Goal: Task Accomplishment & Management: Complete application form

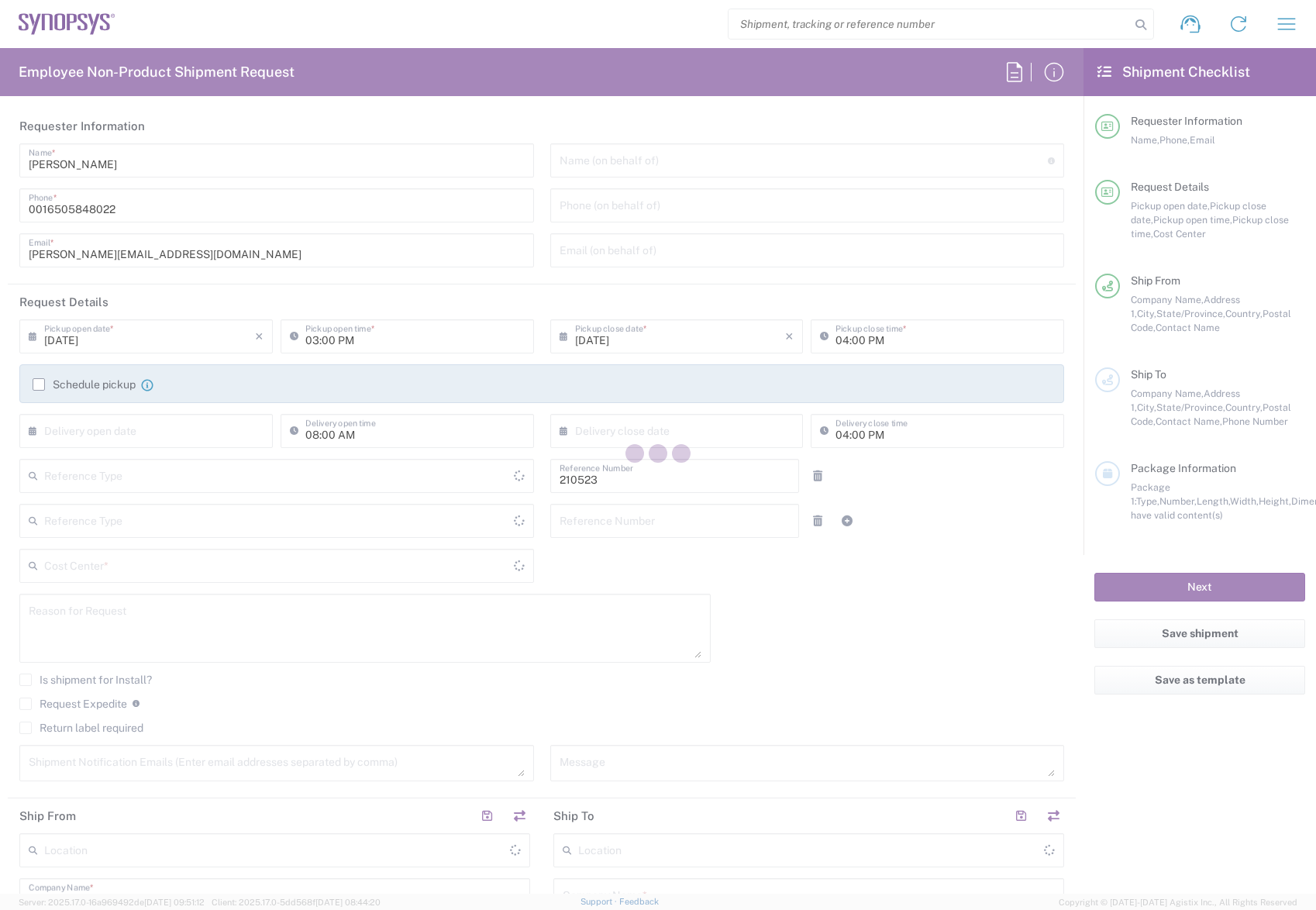
type input "[GEOGRAPHIC_DATA]"
type input "US01, WWS, Admin 210523"
type input "Delivered at Place"
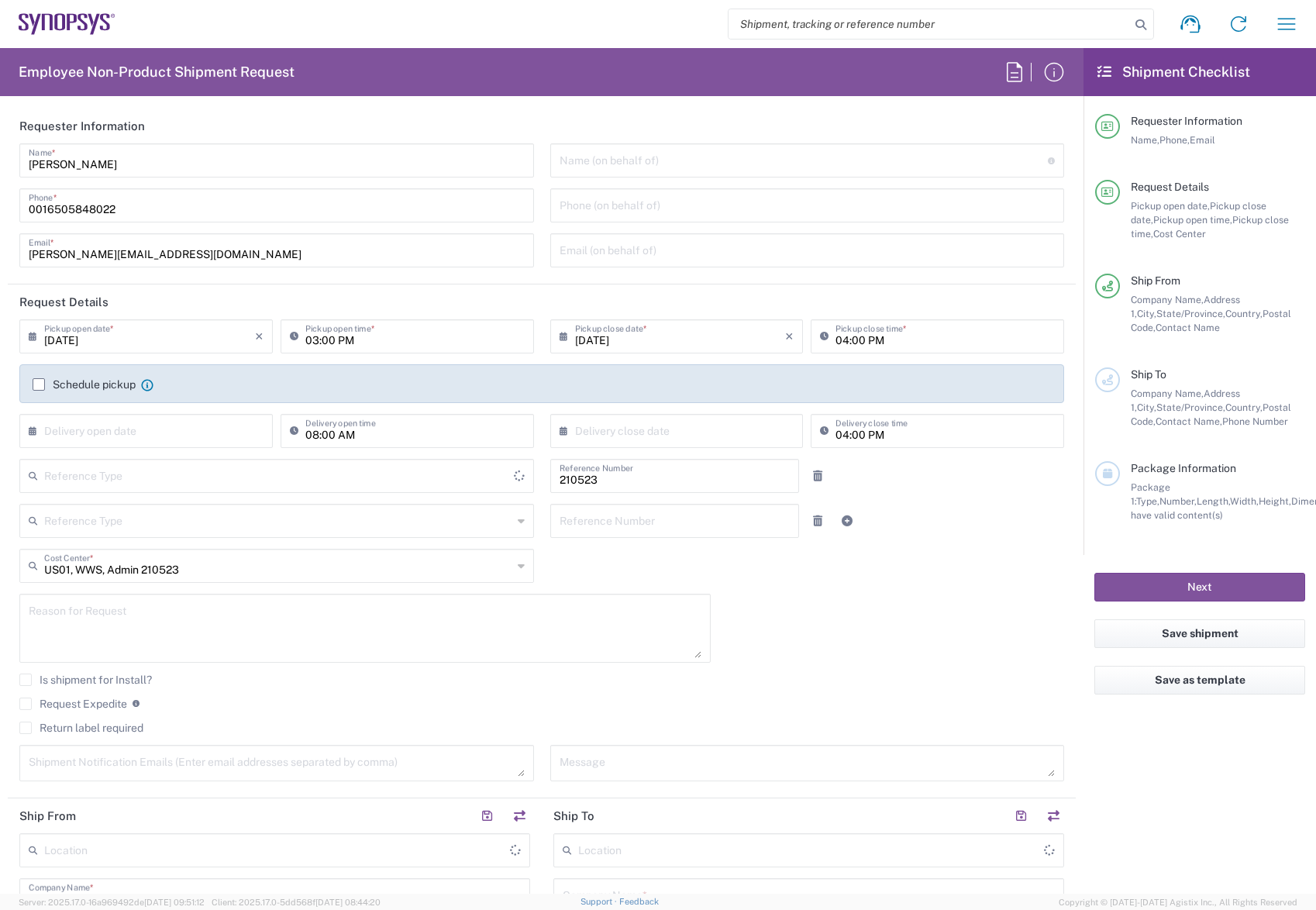
type input "[US_STATE]"
type input "[GEOGRAPHIC_DATA]"
type input "Department"
type input "Headquarters USSV"
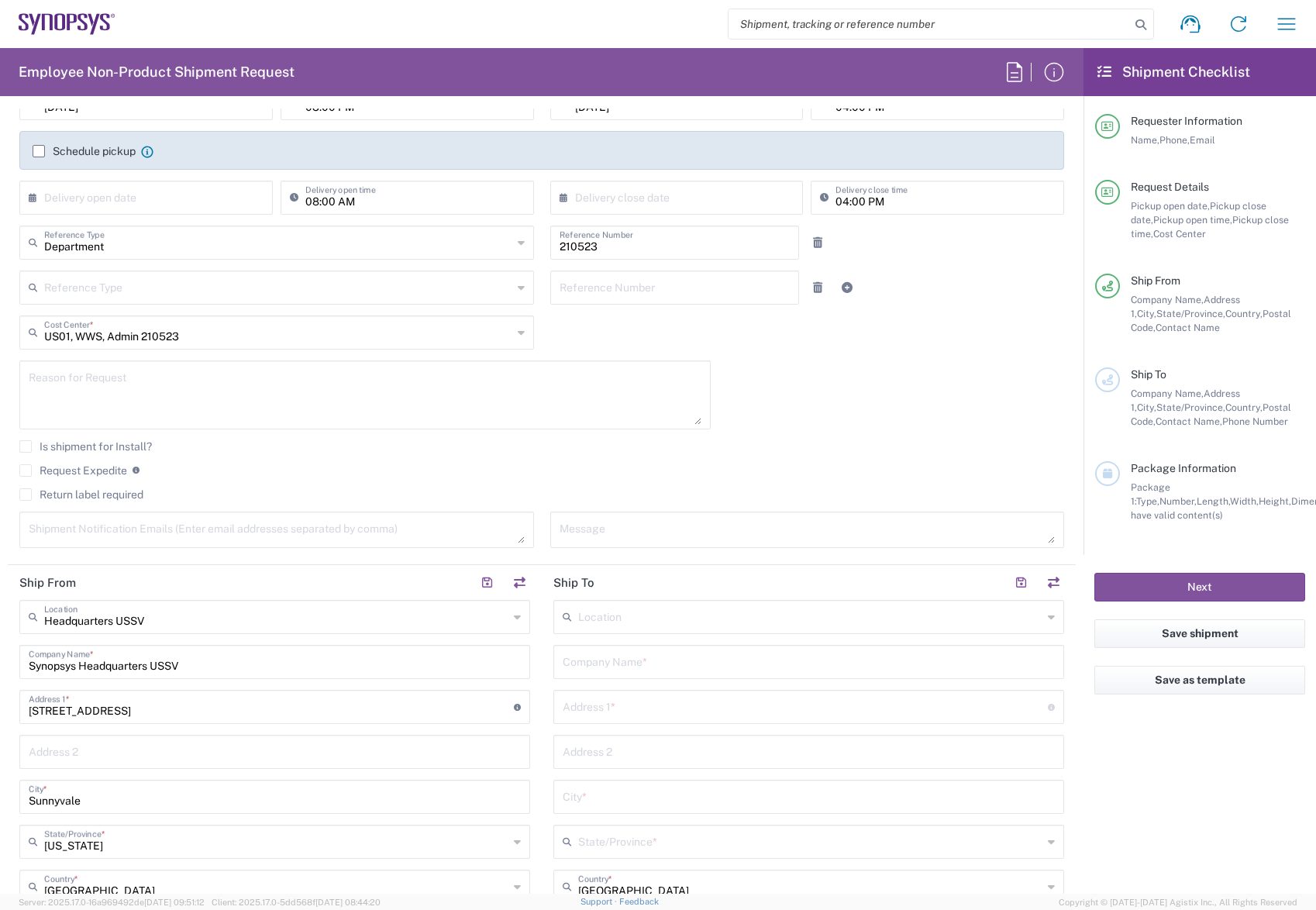
scroll to position [388, 0]
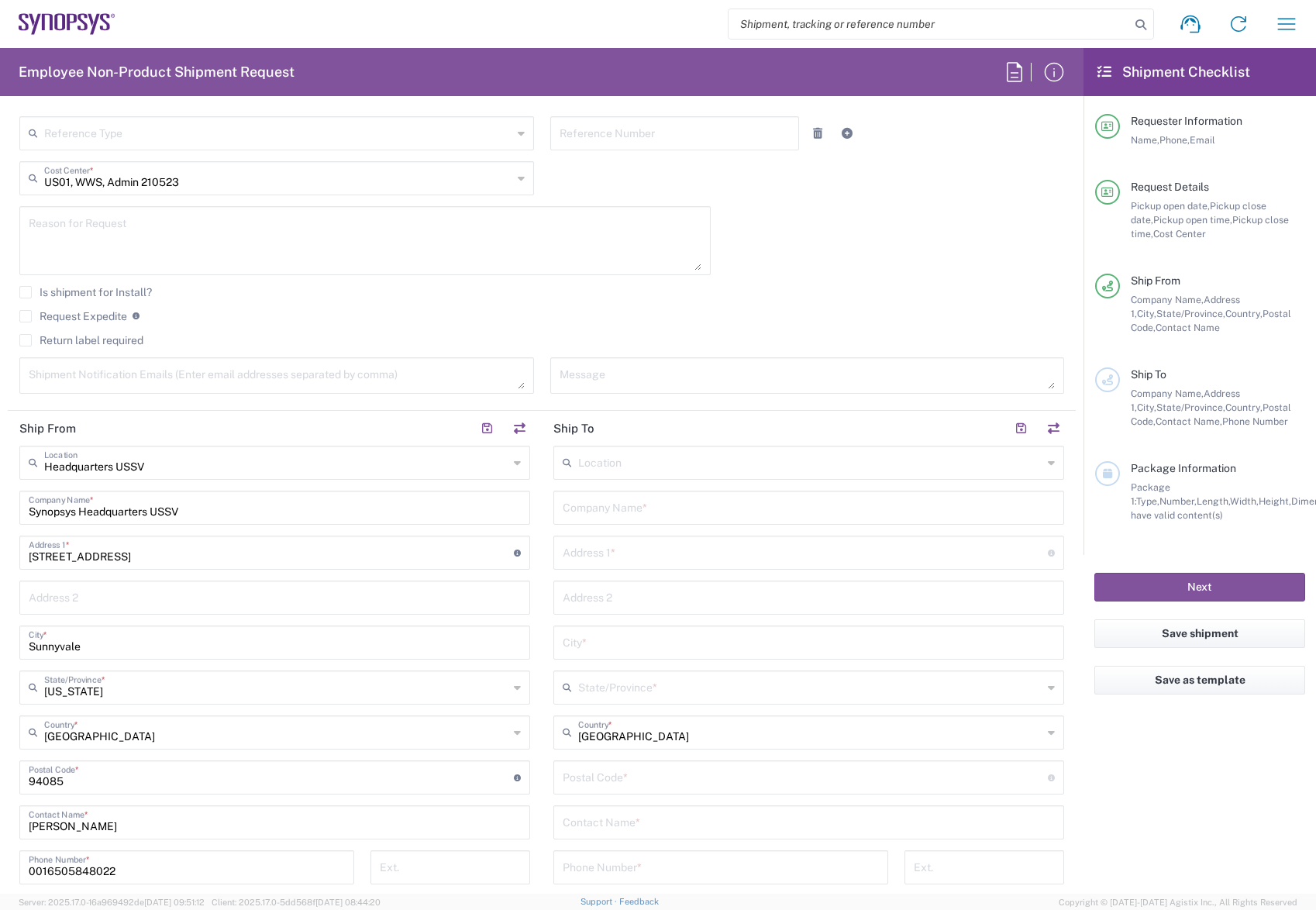
click at [1043, 464] on div "Location" at bounding box center [809, 463] width 511 height 34
click at [615, 492] on span "Taipei TW50" at bounding box center [801, 496] width 502 height 24
type input "Taipei TW50"
type input "Synopsys Taiwan Co. Ltd. [GEOGRAPHIC_DATA]"
type input "Rm3108 [STREET_ADDRESS]"
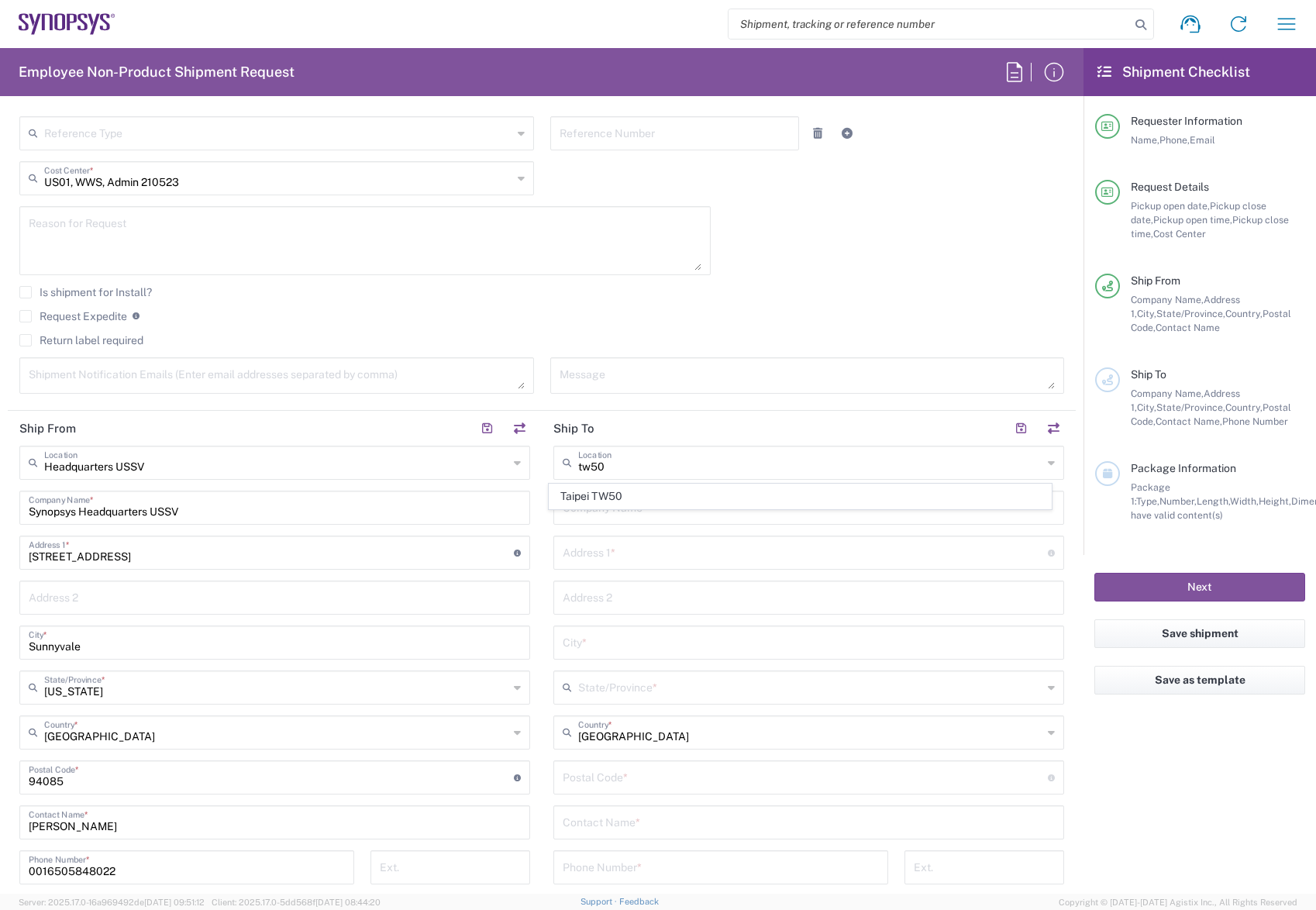
type input "[GEOGRAPHIC_DATA]"
type input "110"
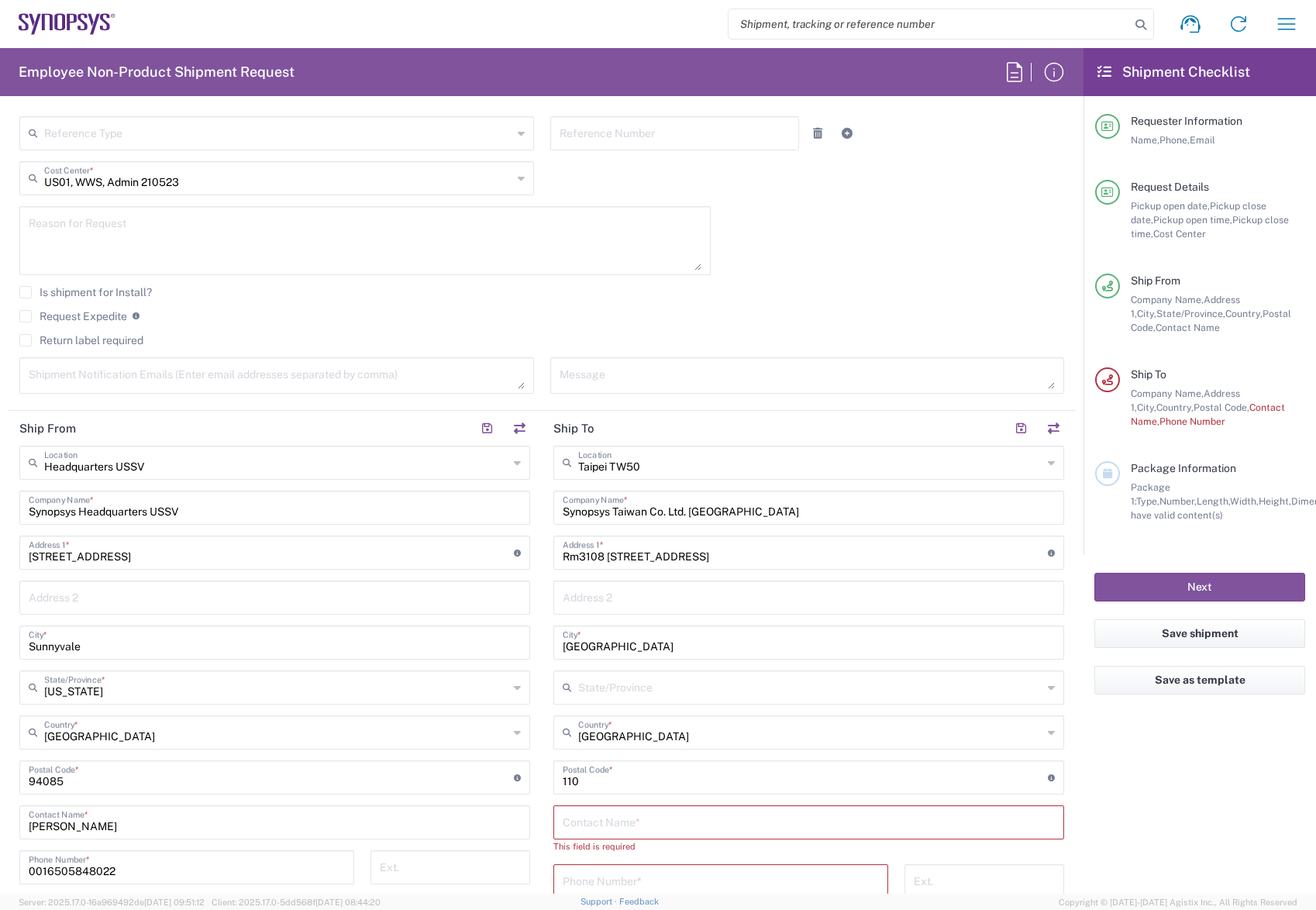
click at [640, 827] on input "text" at bounding box center [808, 821] width 493 height 27
type input "[PERSON_NAME]"
click at [612, 864] on input "tel" at bounding box center [720, 866] width 317 height 27
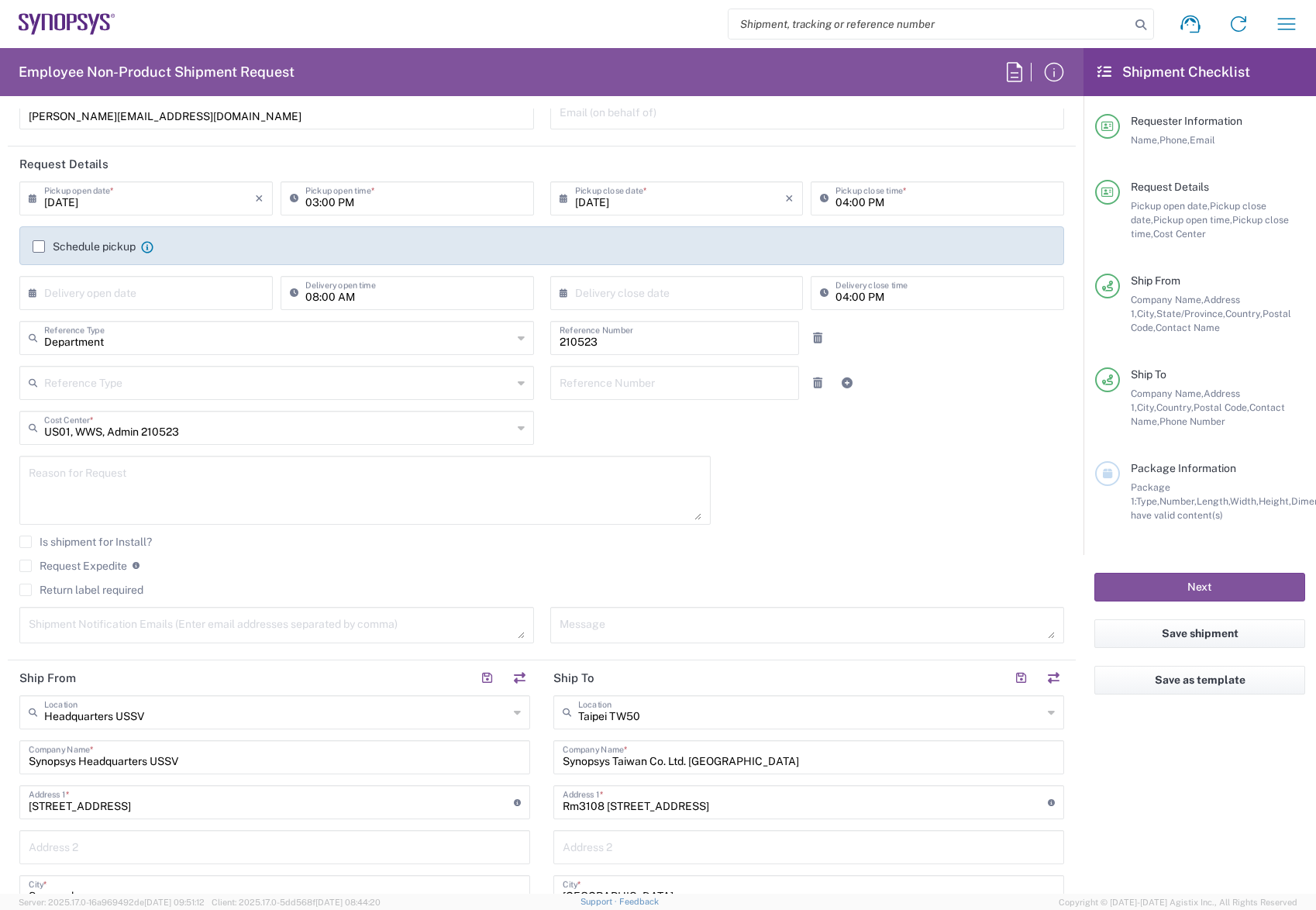
scroll to position [0, 0]
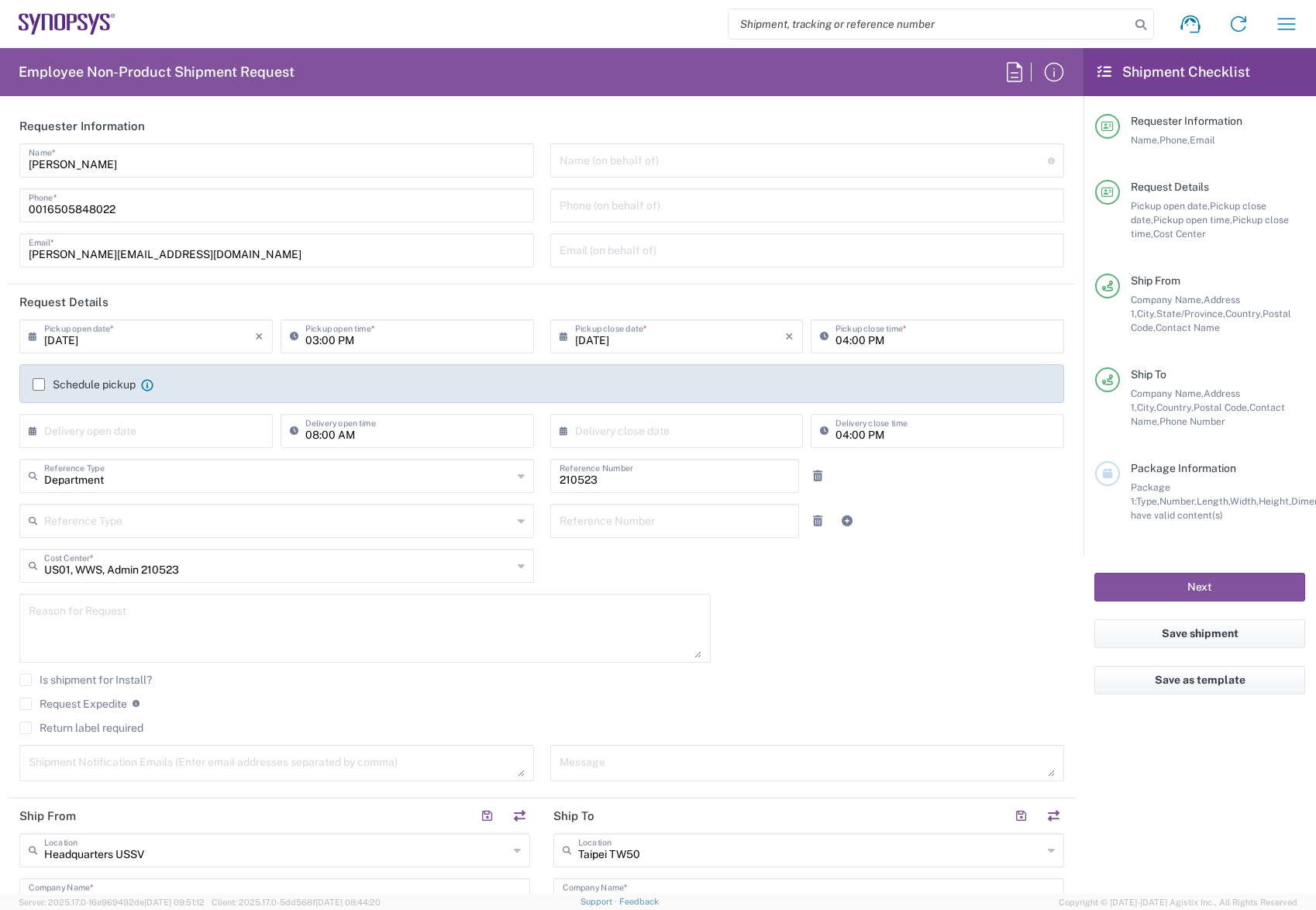
type input "886237255841"
click at [182, 438] on input "text" at bounding box center [149, 430] width 210 height 27
click at [190, 586] on span "29" at bounding box center [193, 593] width 23 height 22
type input "[DATE]"
click at [721, 424] on input "text" at bounding box center [680, 430] width 210 height 27
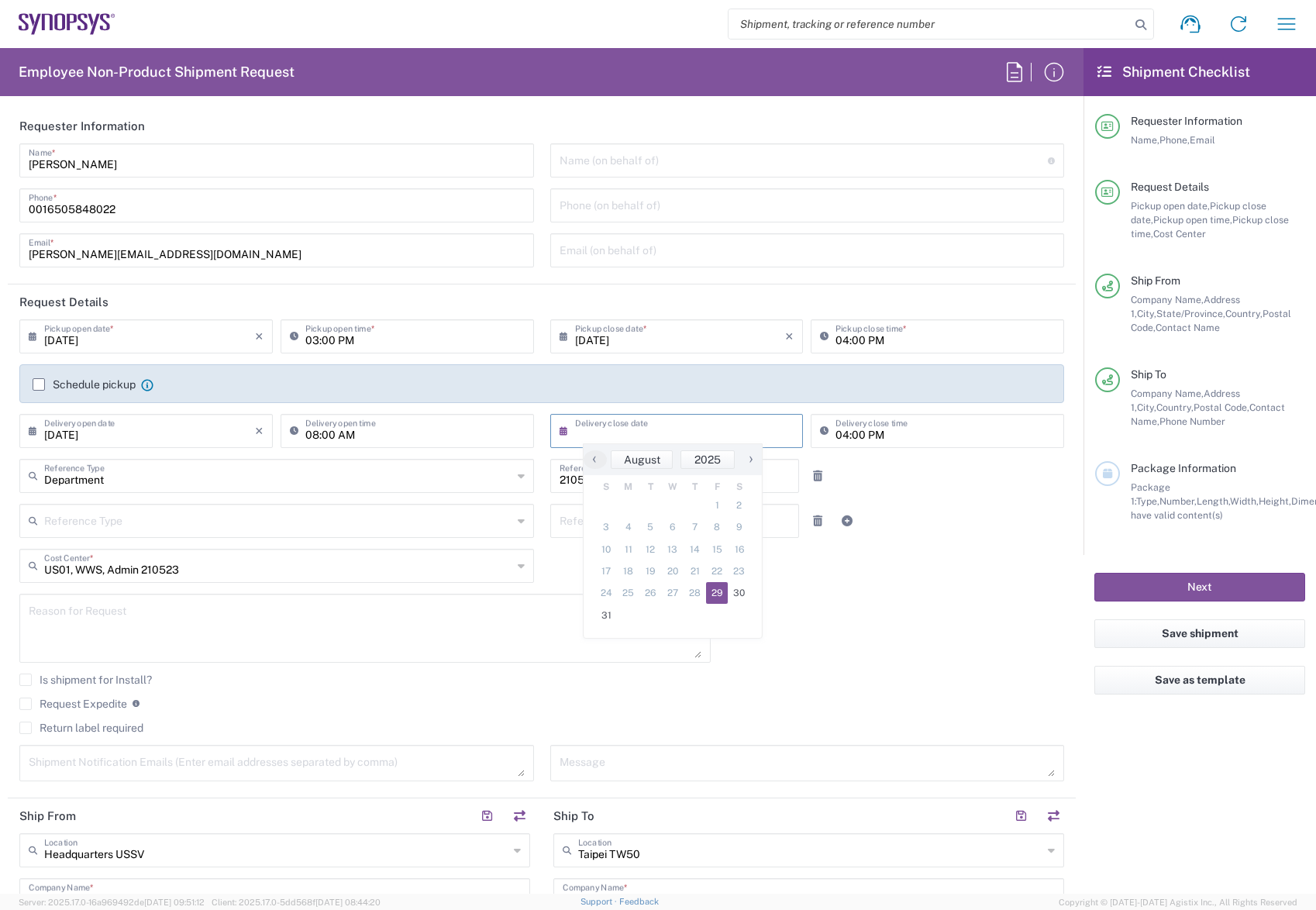
click at [713, 591] on span "29" at bounding box center [717, 593] width 23 height 22
type input "[DATE]"
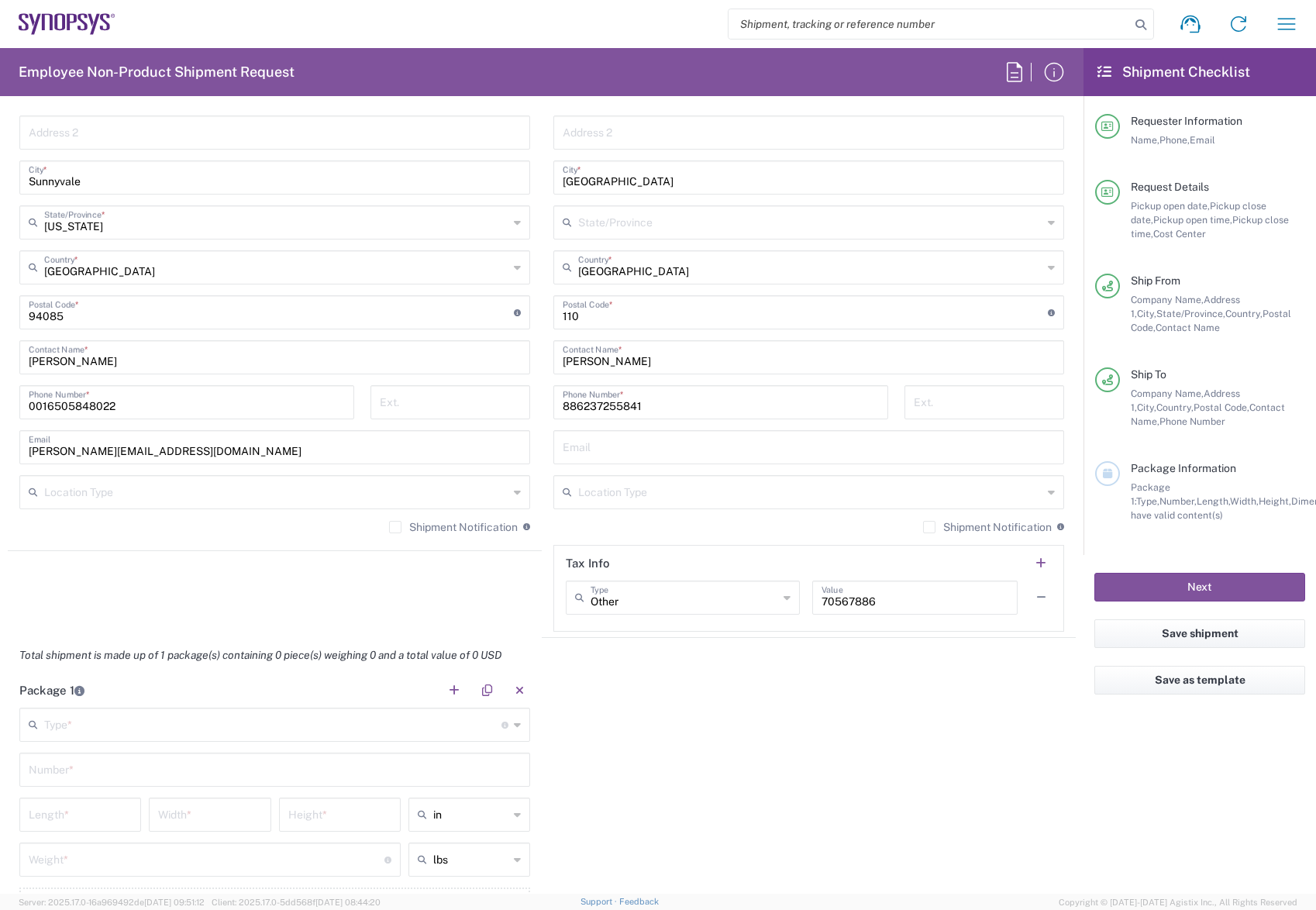
scroll to position [930, 0]
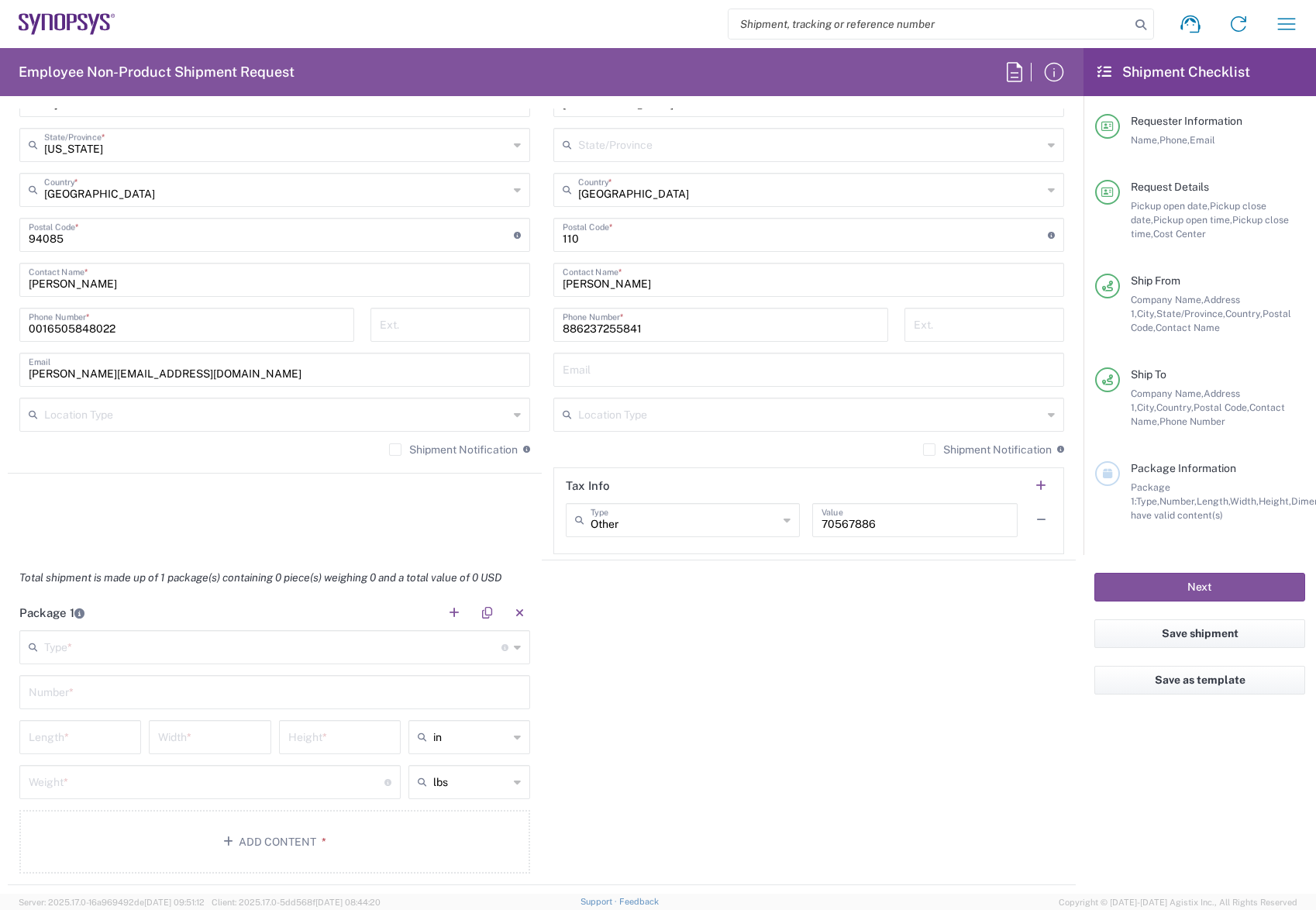
click at [196, 643] on input "text" at bounding box center [273, 646] width 457 height 27
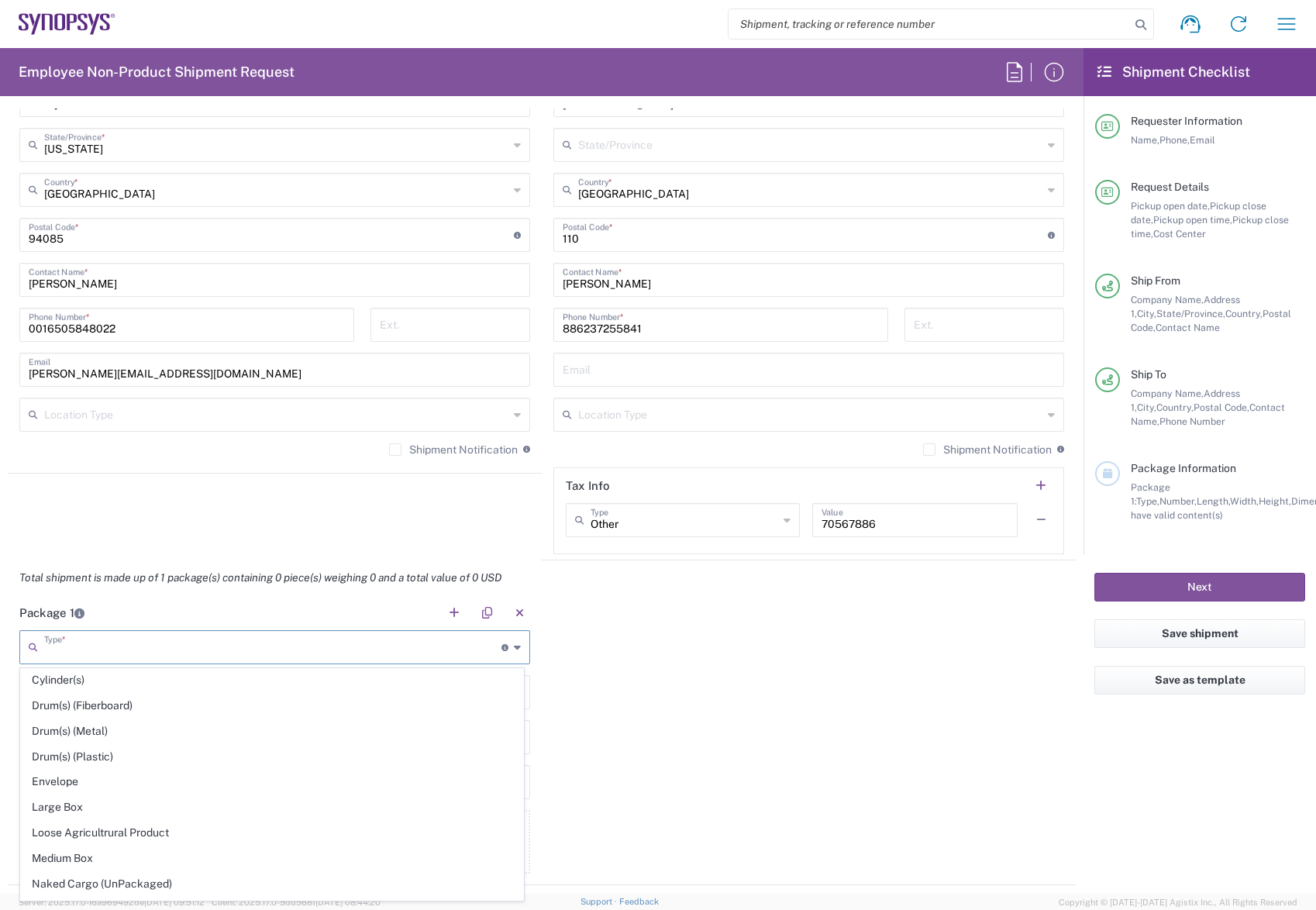
scroll to position [465, 0]
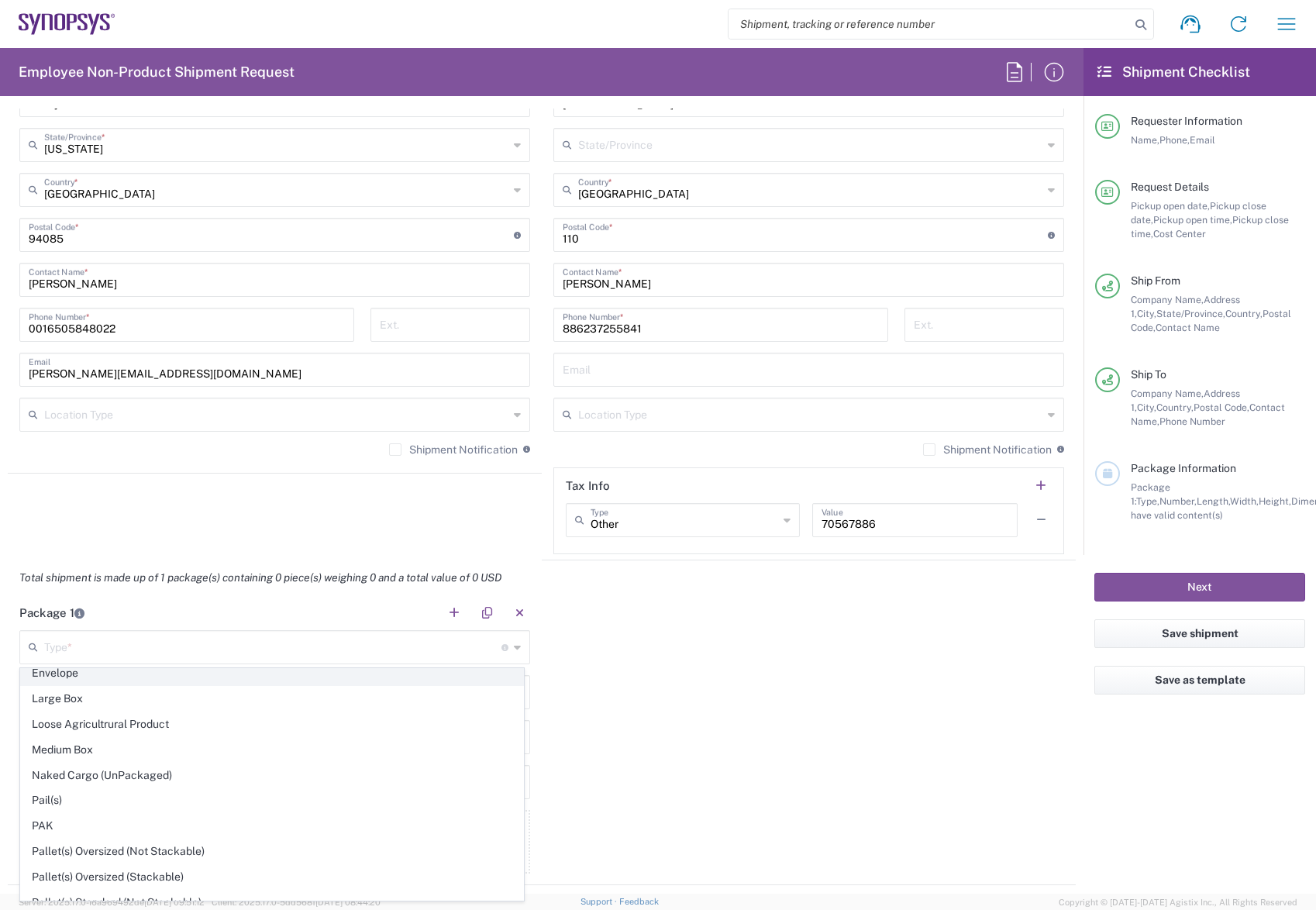
click at [75, 673] on span "Envelope" at bounding box center [272, 673] width 502 height 24
type input "Envelope"
type input "1"
type input "9.5"
type input "12.5"
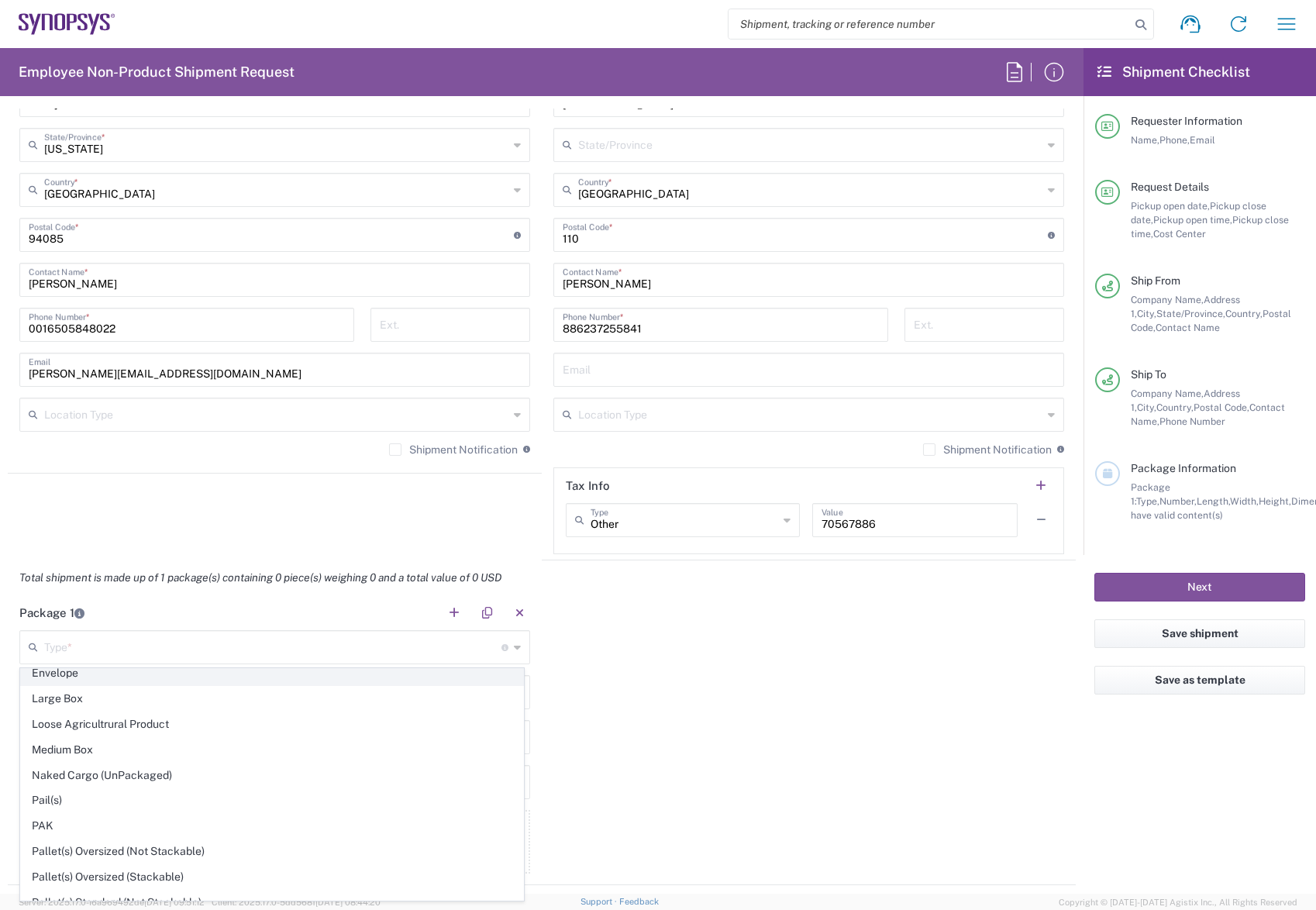
type input "0.25"
type input "1"
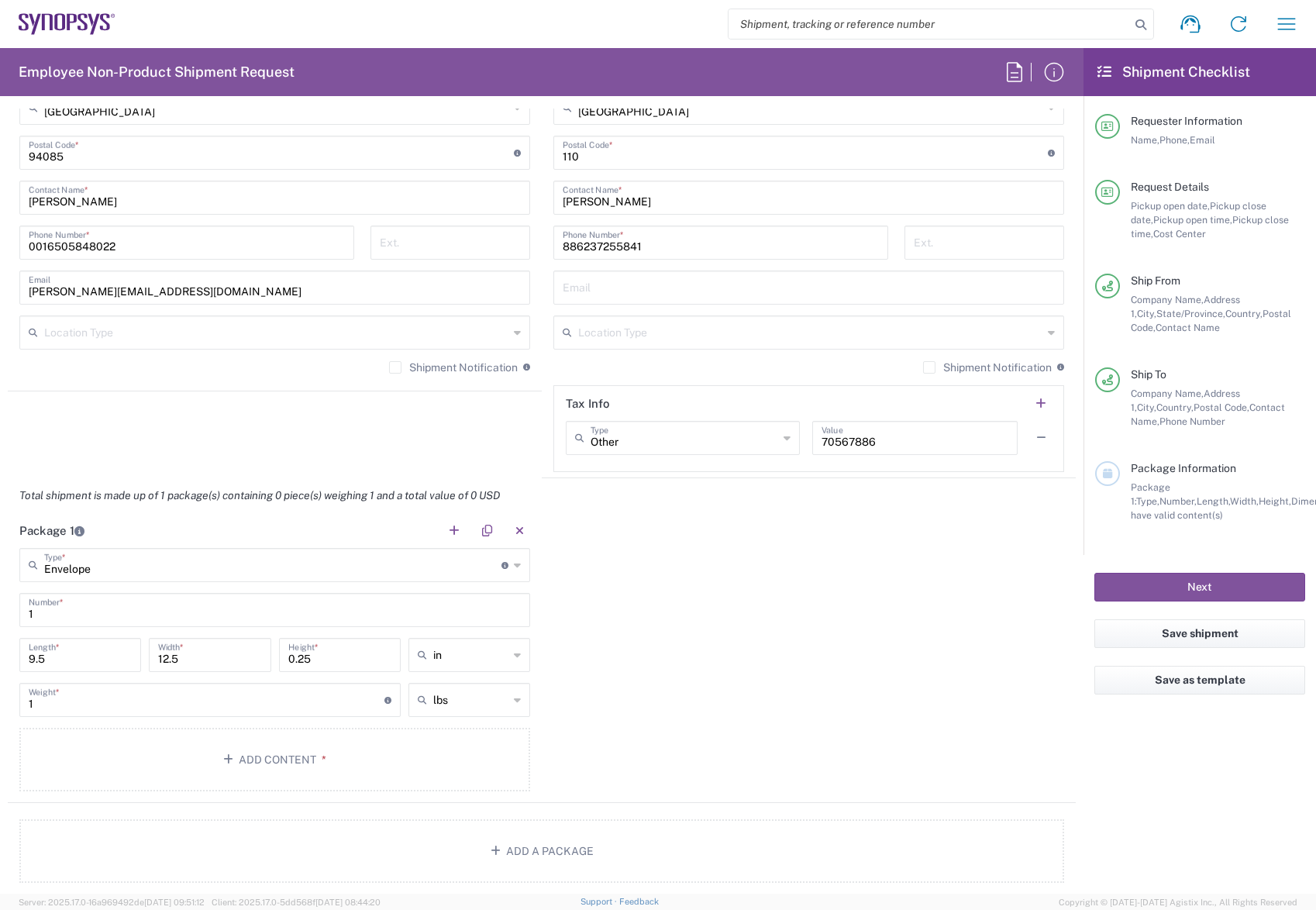
scroll to position [1086, 0]
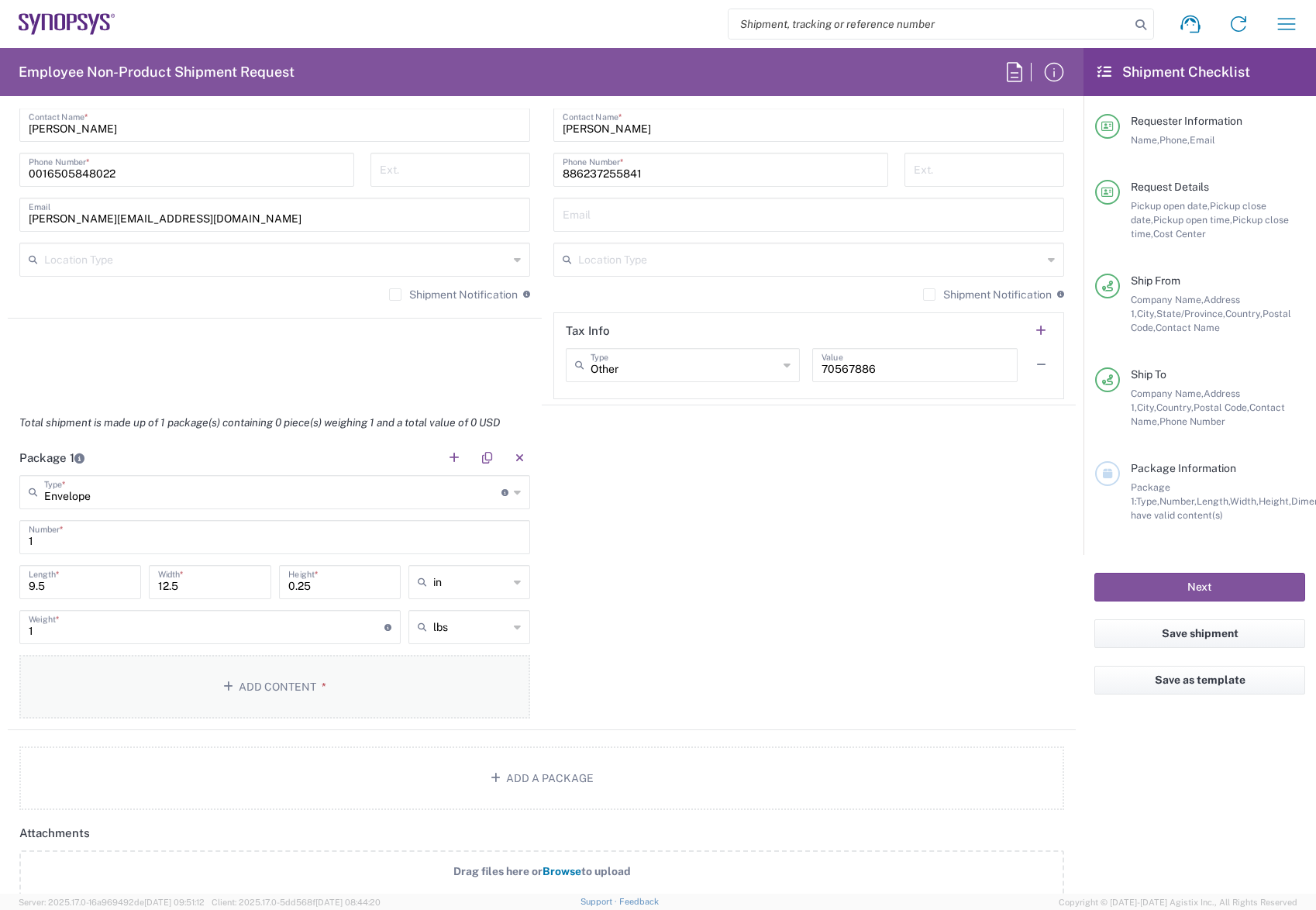
click at [293, 694] on button "Add Content *" at bounding box center [274, 687] width 511 height 63
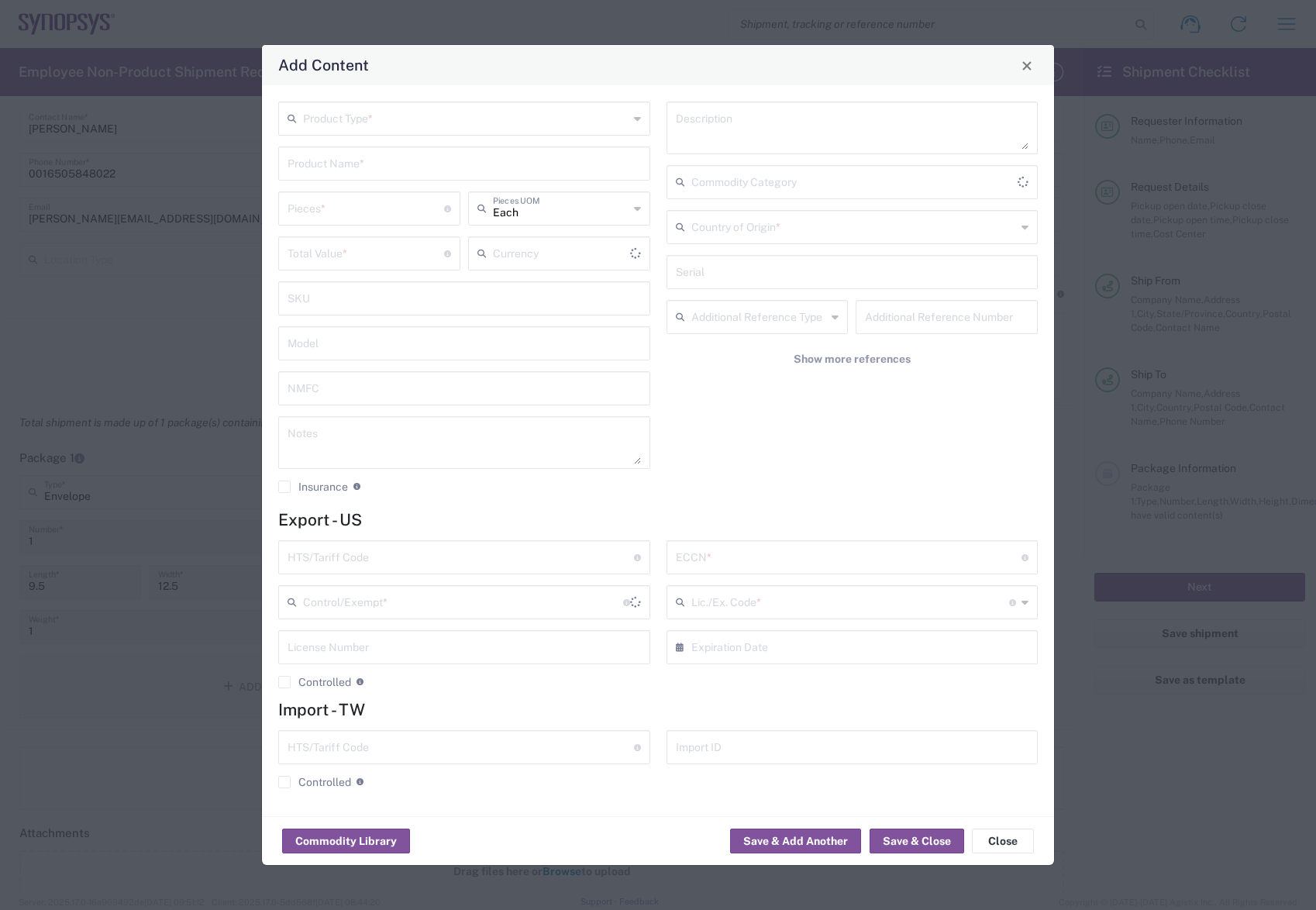
type input "US Dollar"
click at [637, 113] on icon at bounding box center [637, 119] width 7 height 25
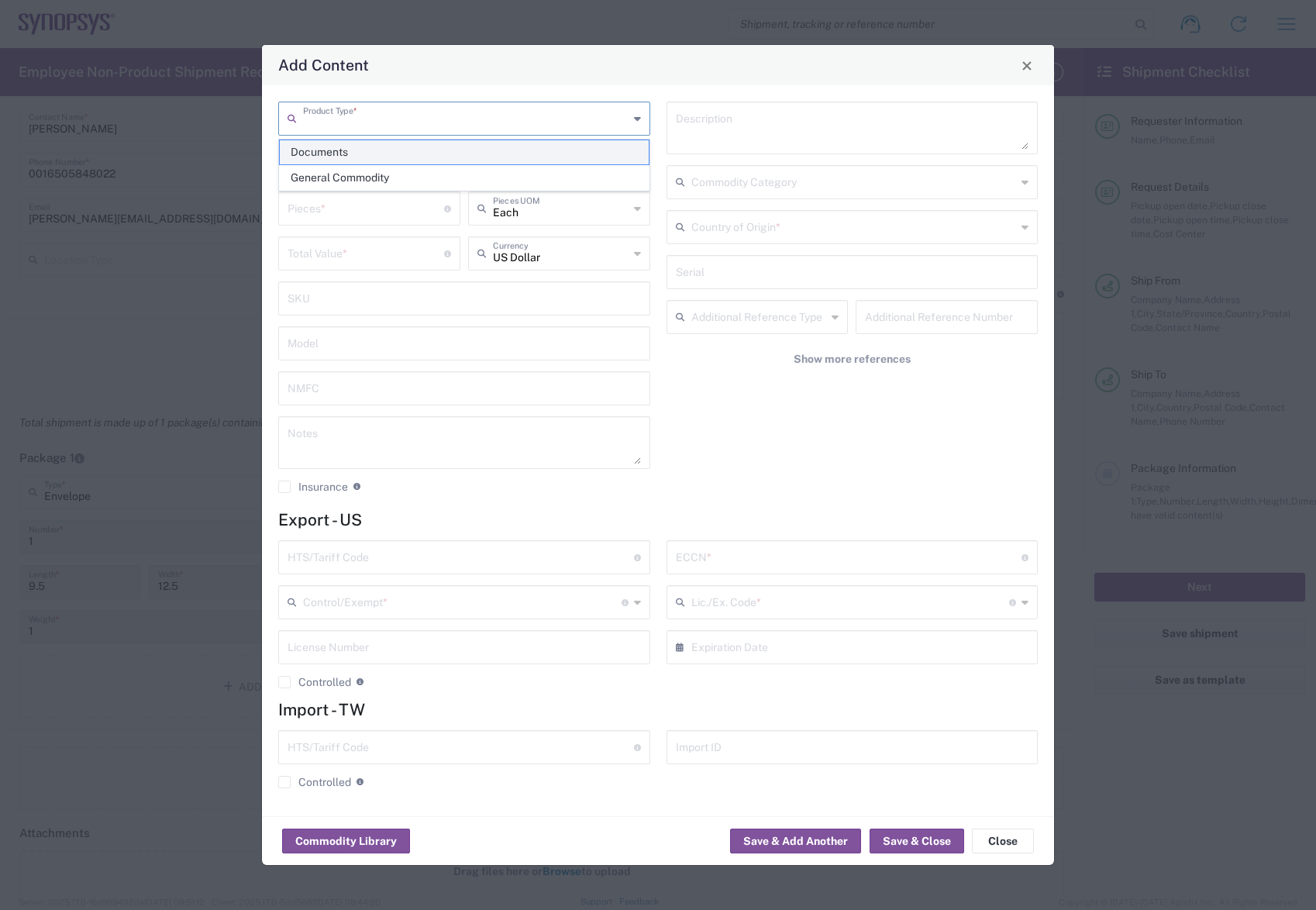
click at [385, 156] on span "Documents" at bounding box center [465, 152] width 369 height 24
type input "Documents"
type input "1"
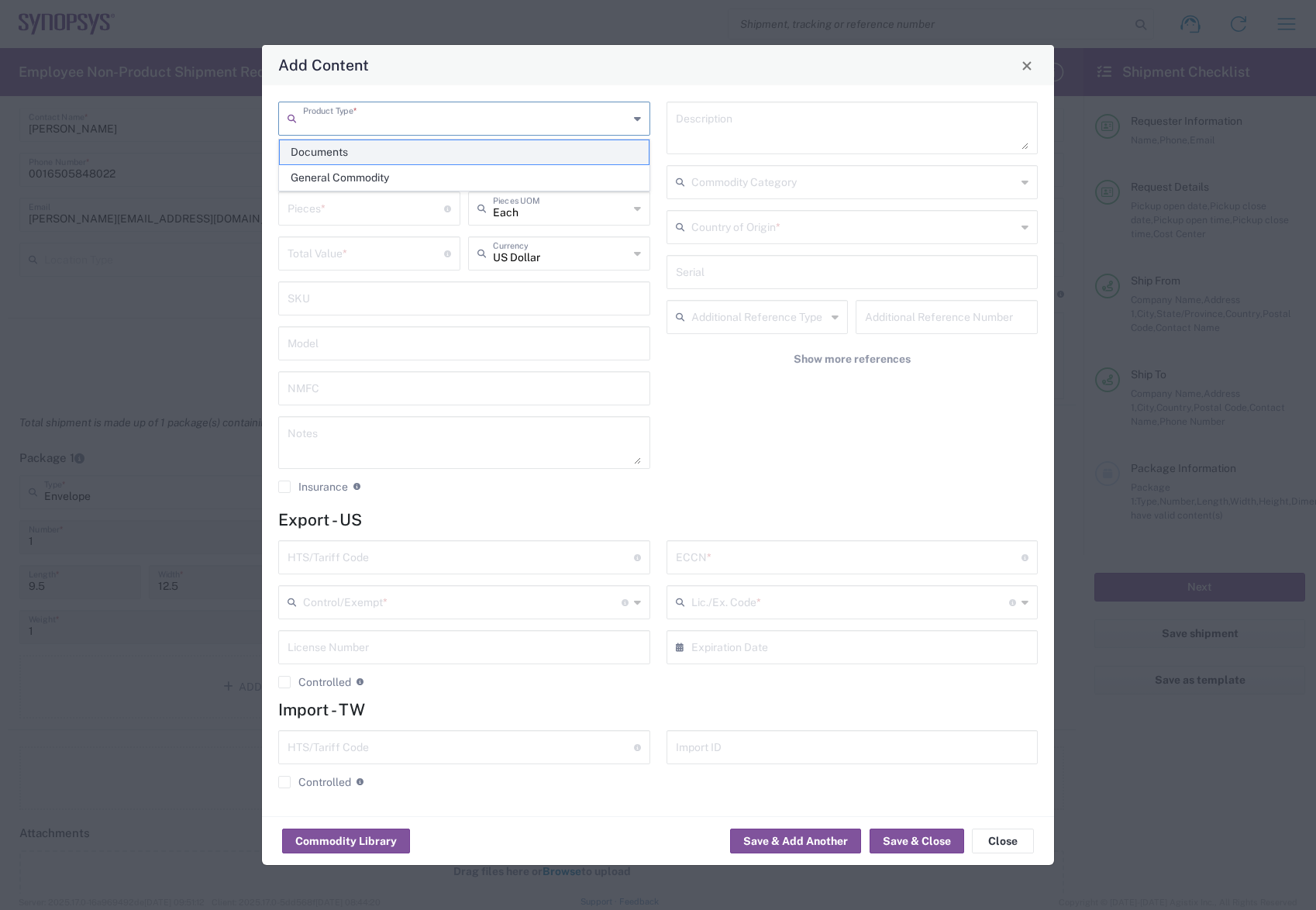
type textarea "Documents"
type input "[GEOGRAPHIC_DATA]"
type input "0000.00.0000"
type input "FTR Exemption"
type input "0000"
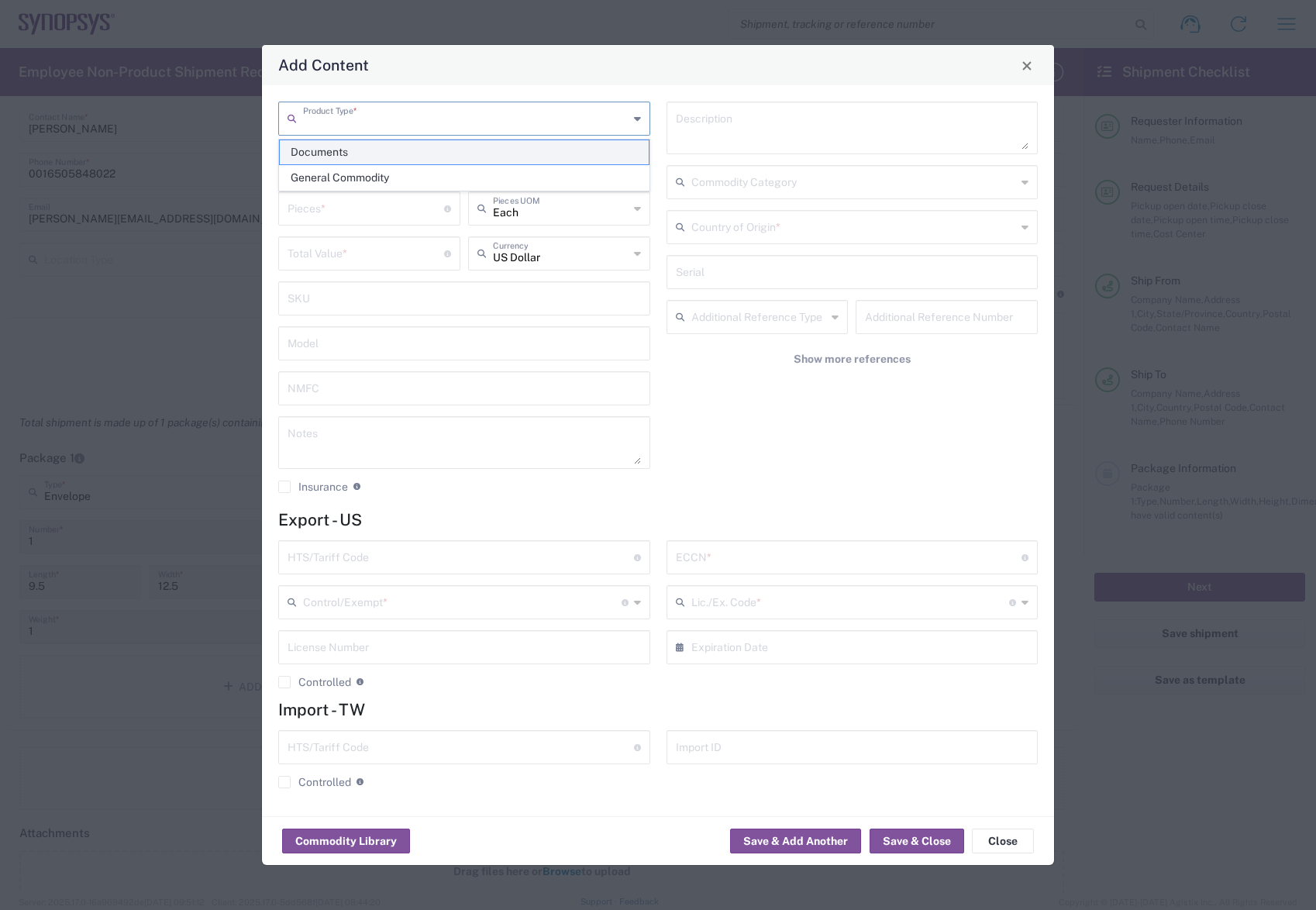
type input "0000.00.0000"
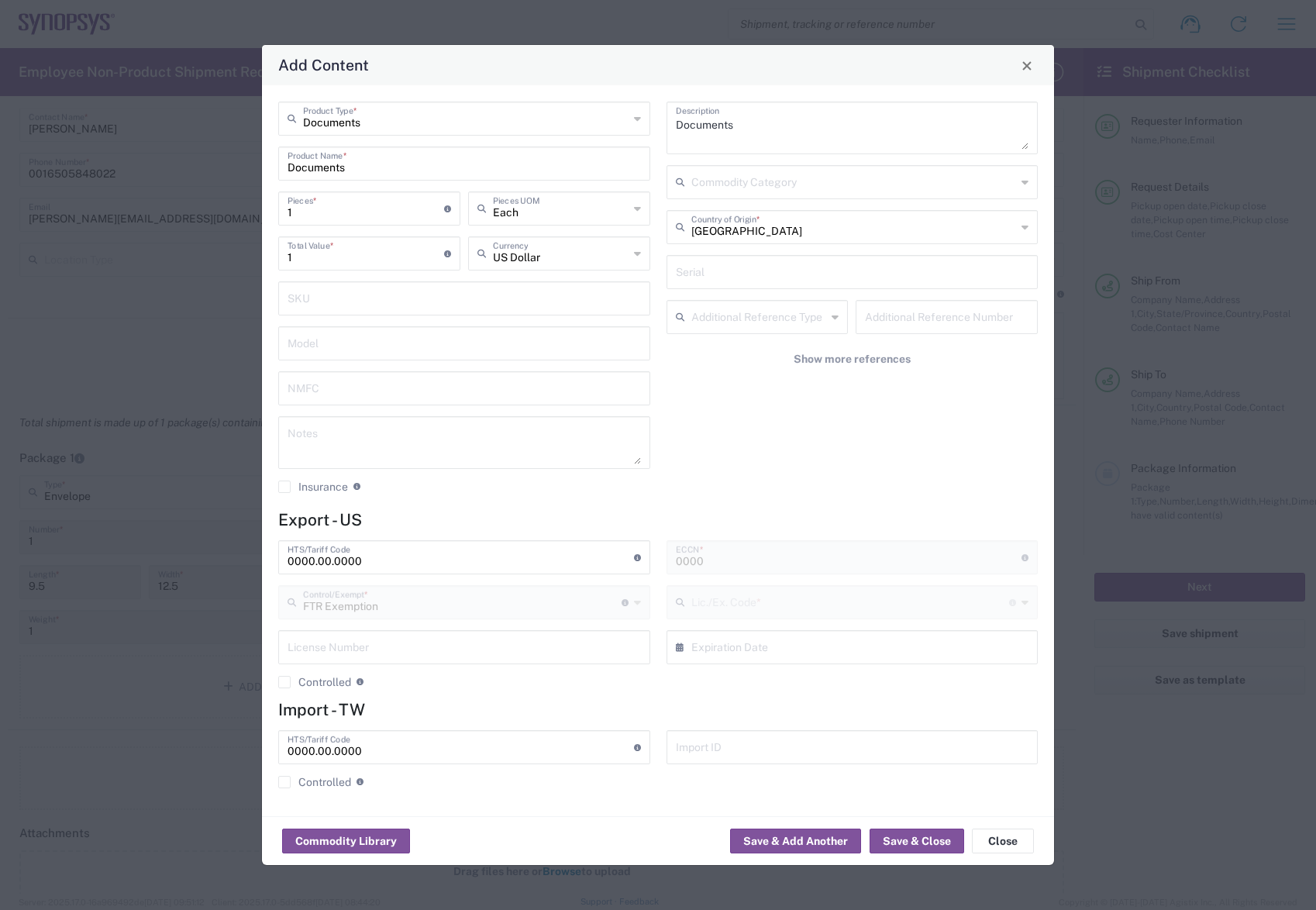
type input "30.37(a)"
click at [913, 843] on button "Save & Close" at bounding box center [916, 841] width 95 height 25
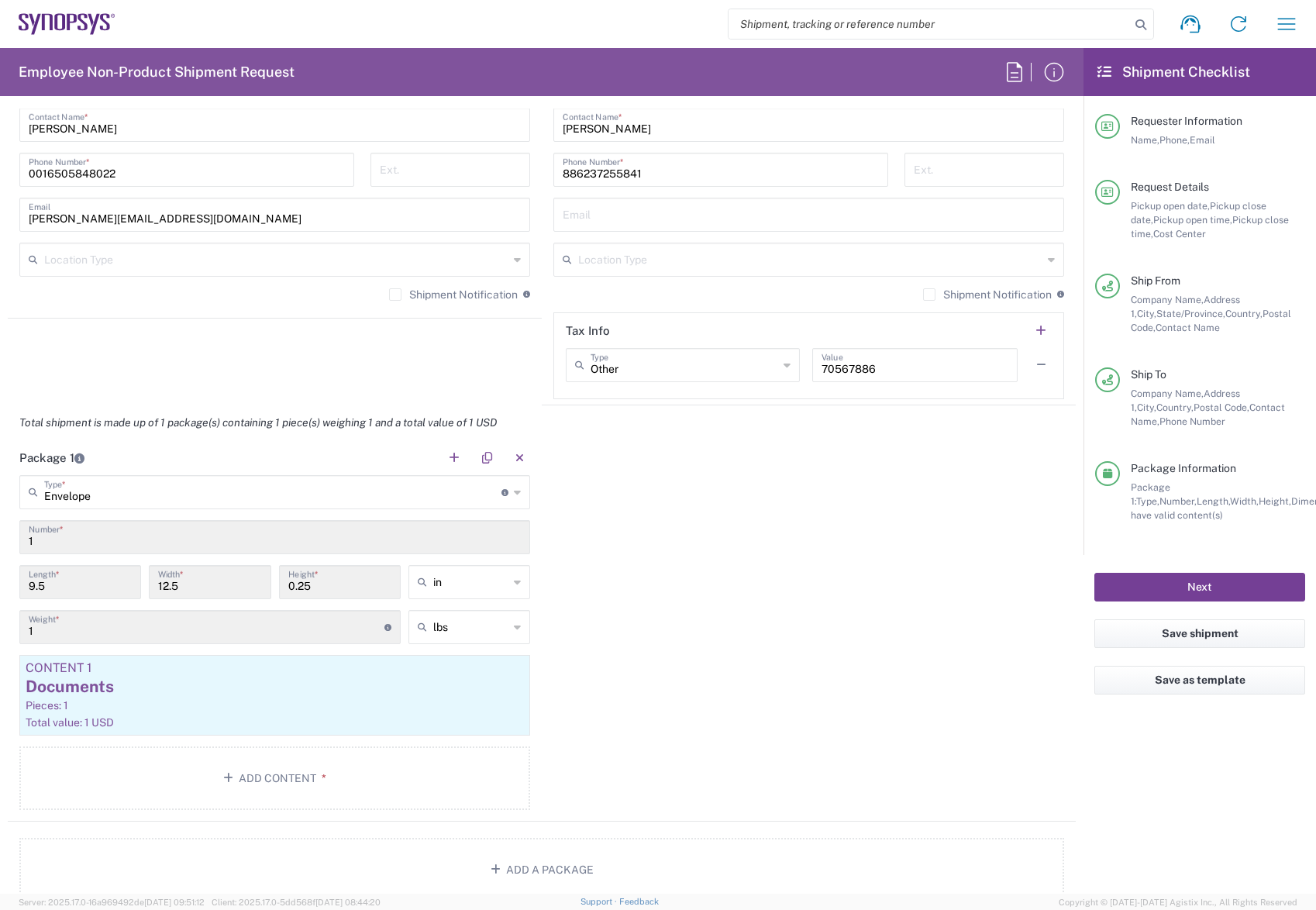
click at [1208, 583] on button "Next" at bounding box center [1199, 588] width 210 height 29
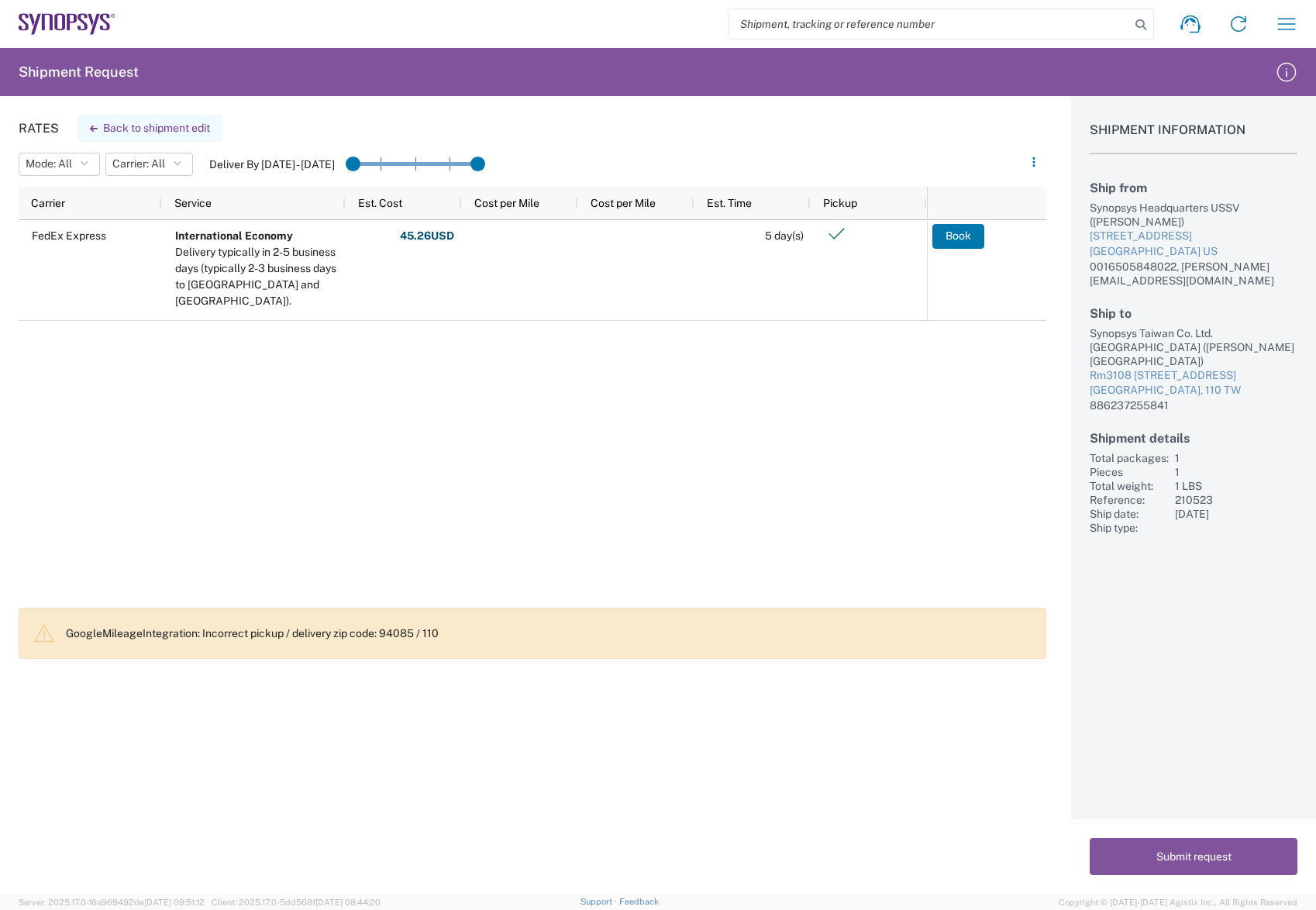
click at [141, 129] on button "Back to shipment edit" at bounding box center [150, 128] width 145 height 27
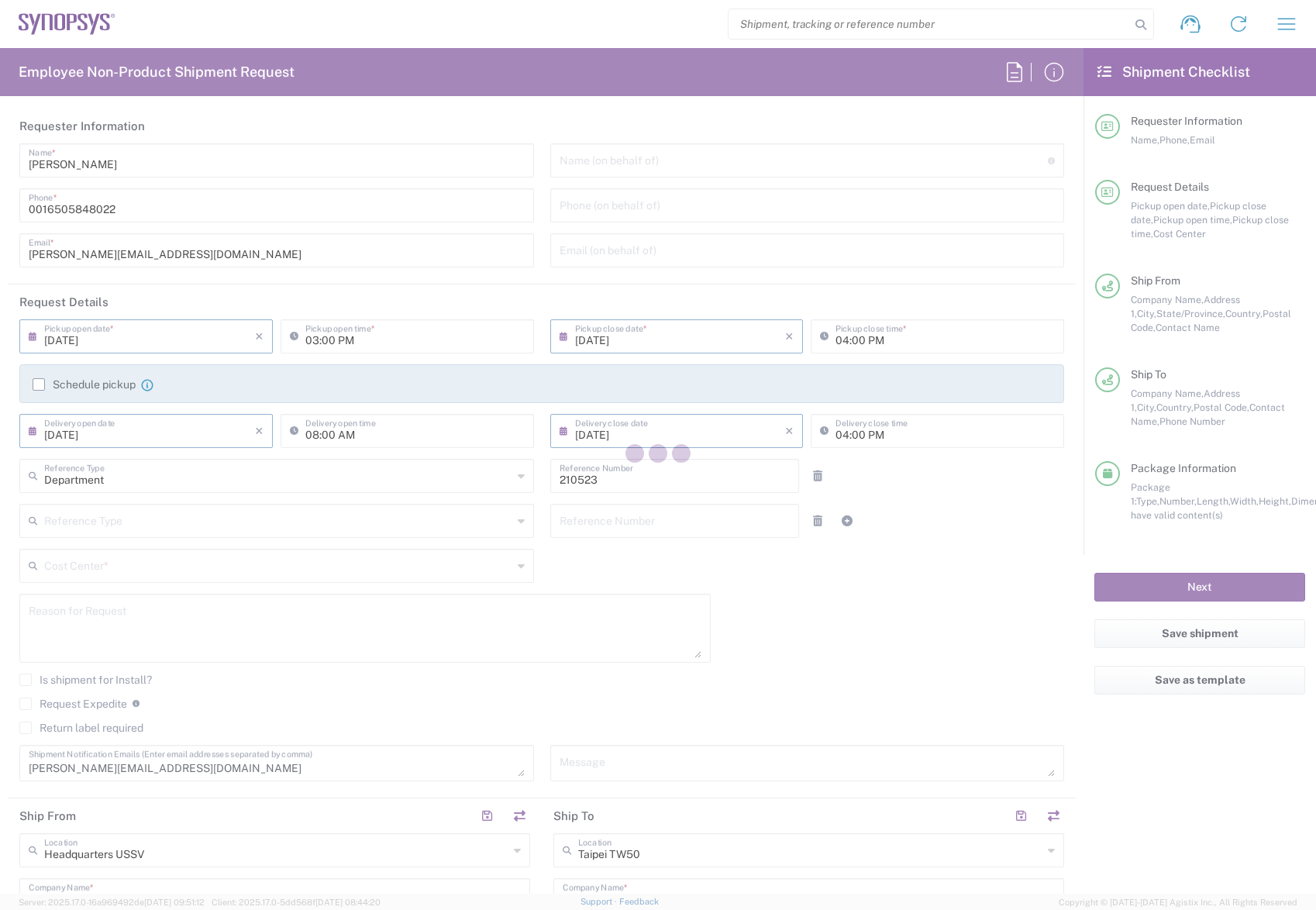
type input "[US_STATE]"
type input "Envelope"
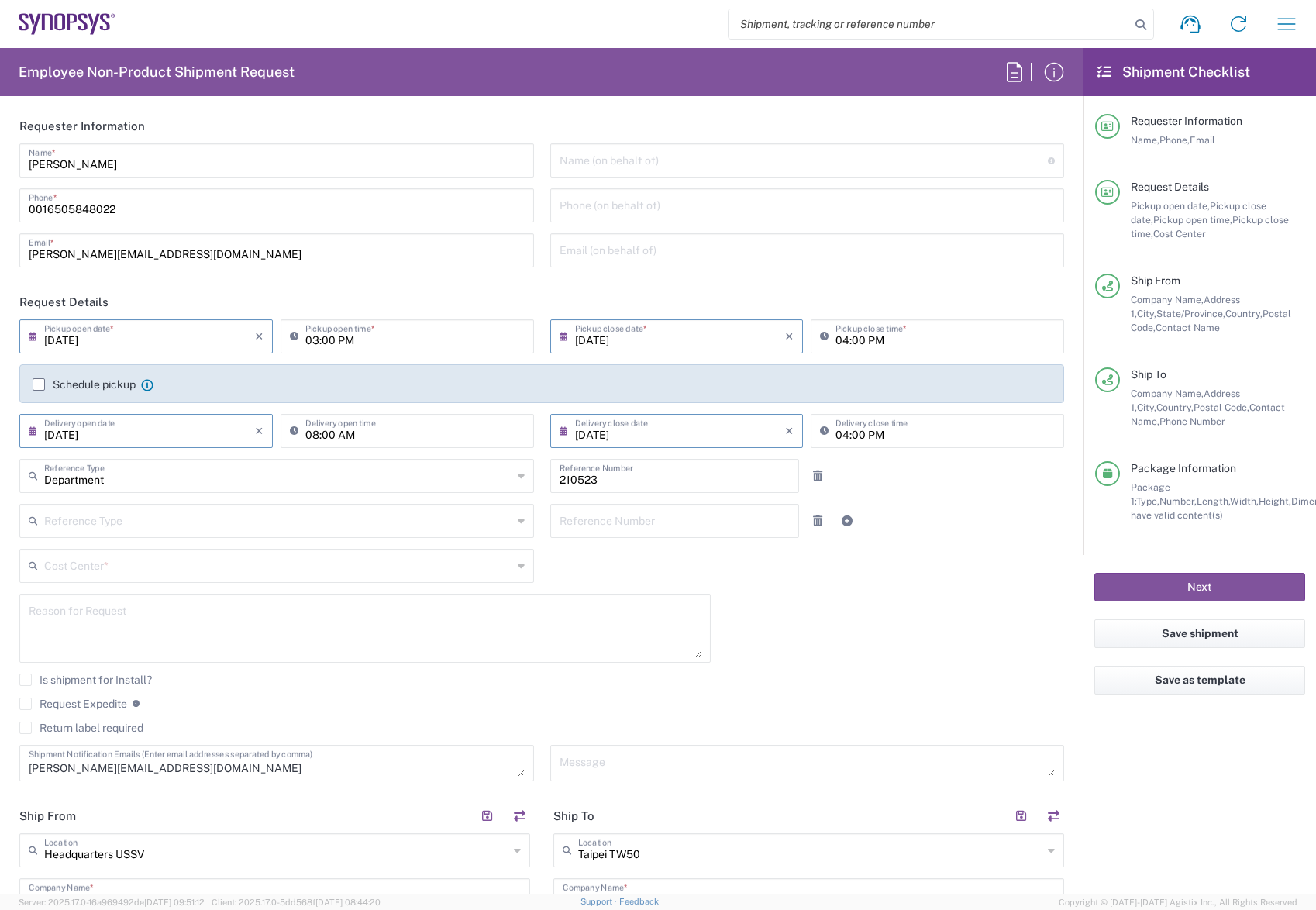
type input "US01, WWS, Admin 210523"
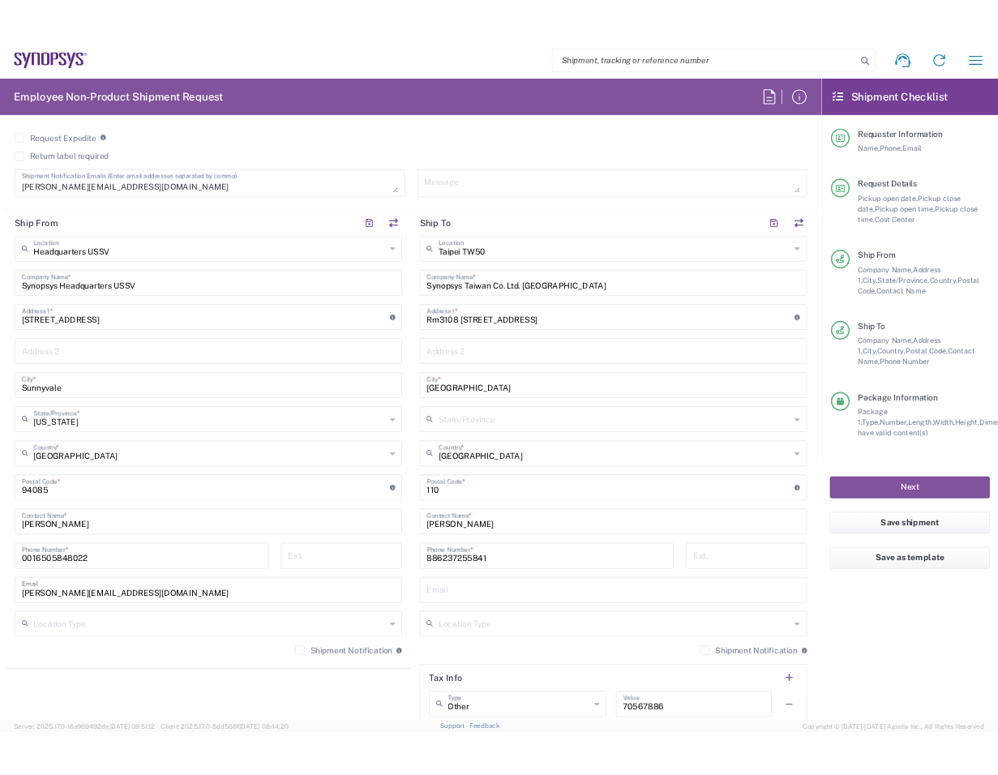
scroll to position [729, 0]
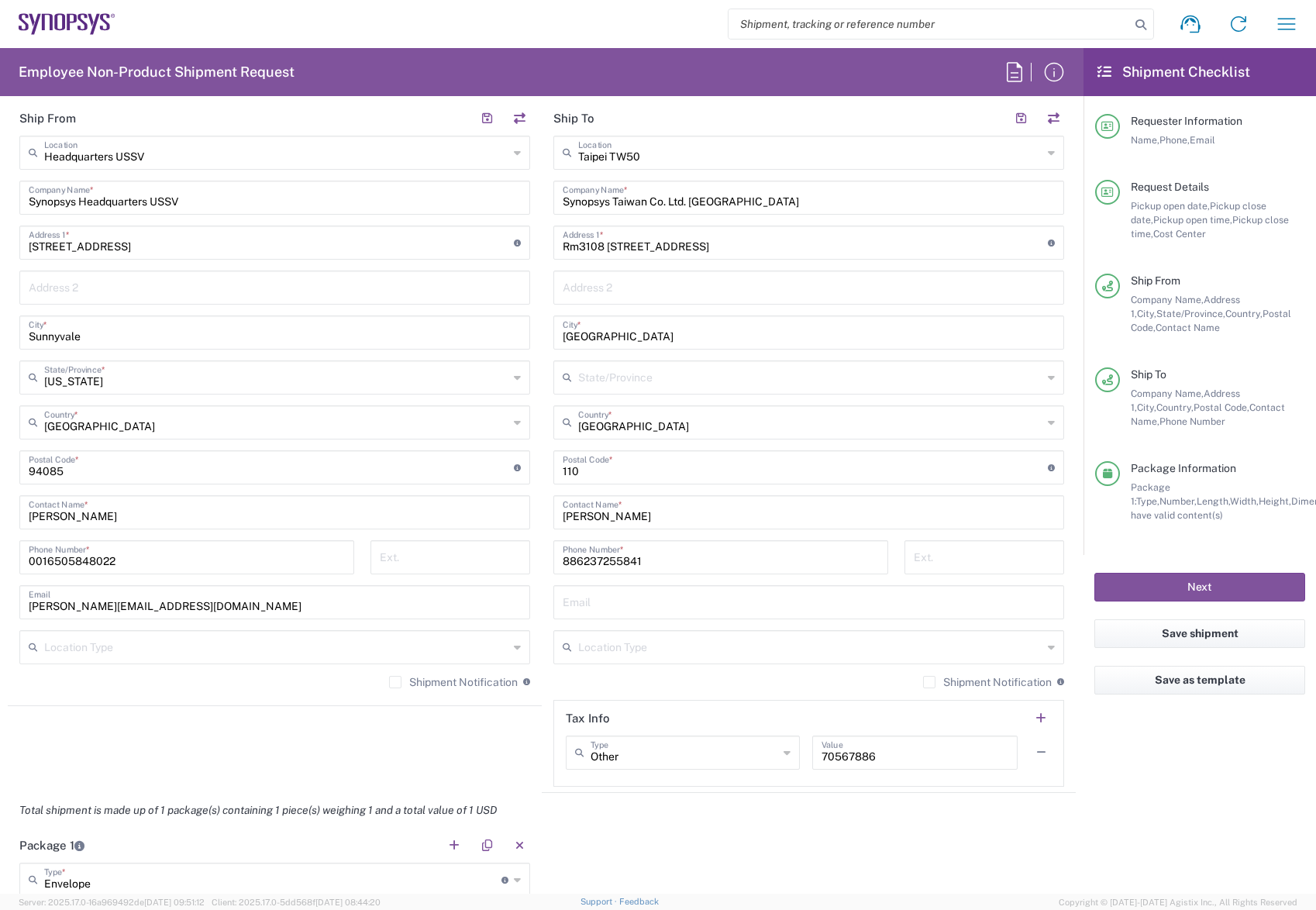
click at [601, 604] on input "text" at bounding box center [808, 601] width 493 height 27
type input "[EMAIL_ADDRESS][DOMAIN_NAME]"
click at [1183, 582] on button "Next" at bounding box center [1199, 588] width 210 height 29
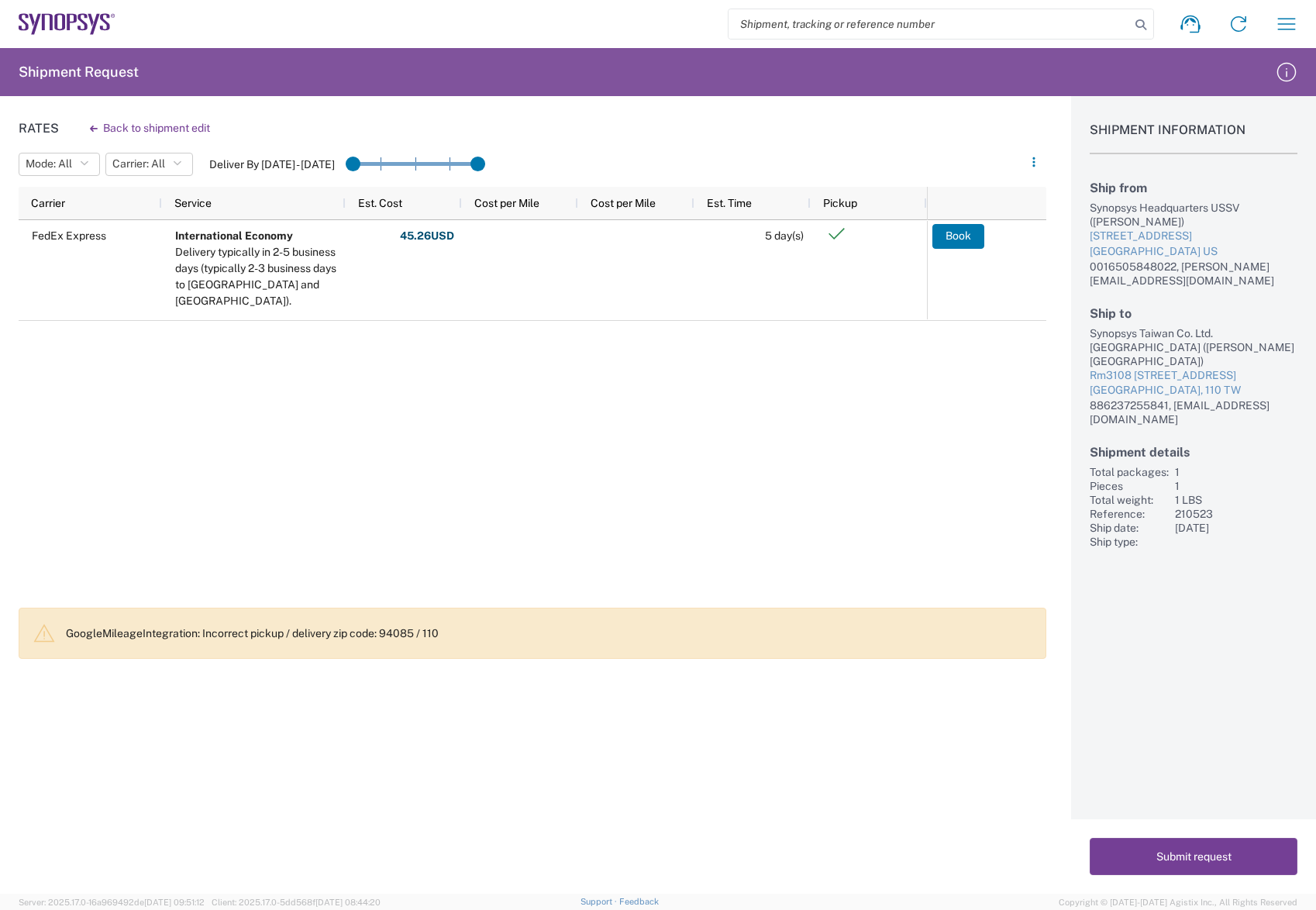
click at [1224, 855] on button "Submit request" at bounding box center [1193, 856] width 208 height 37
